Goal: Task Accomplishment & Management: Use online tool/utility

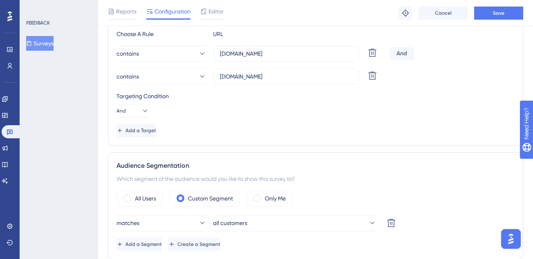
scroll to position [195, 0]
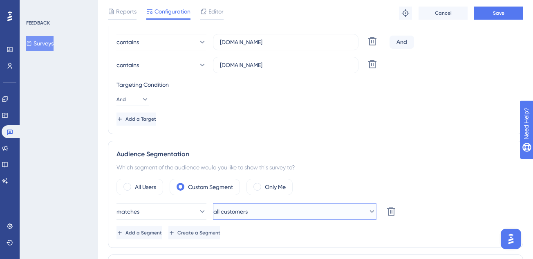
click at [269, 212] on button "all customers" at bounding box center [295, 211] width 164 height 16
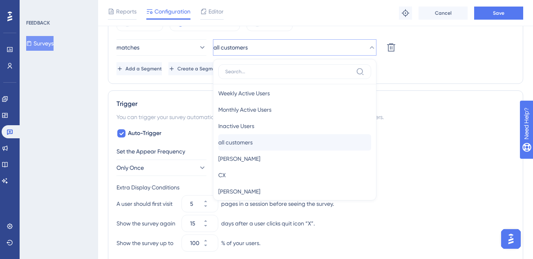
scroll to position [30, 0]
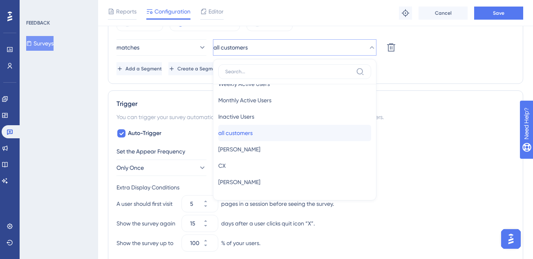
click at [242, 137] on span "all customers" at bounding box center [235, 133] width 34 height 10
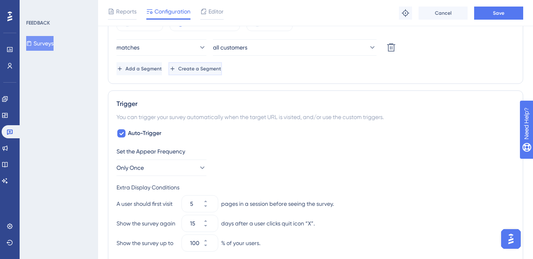
click at [222, 74] on button "Create a Segment" at bounding box center [196, 68] width 54 height 13
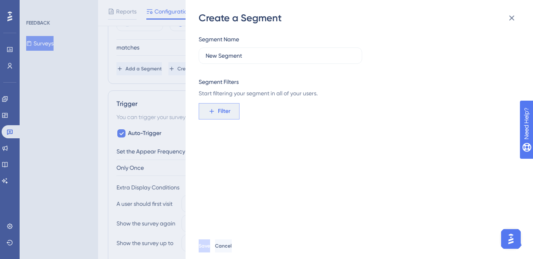
click at [235, 108] on button "Filter" at bounding box center [219, 111] width 41 height 16
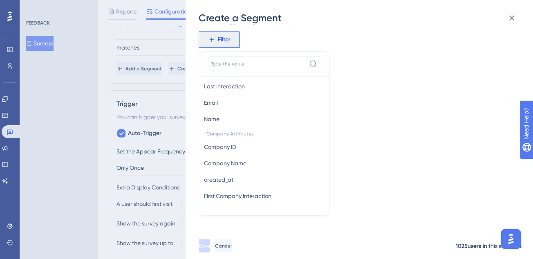
scroll to position [433, 0]
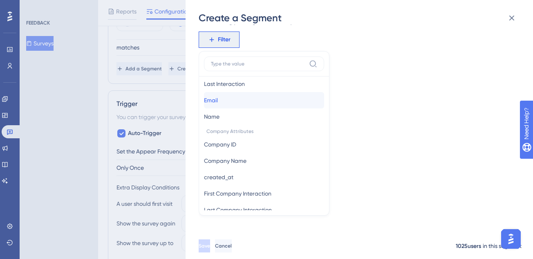
click at [234, 98] on button "Email Email" at bounding box center [264, 100] width 120 height 16
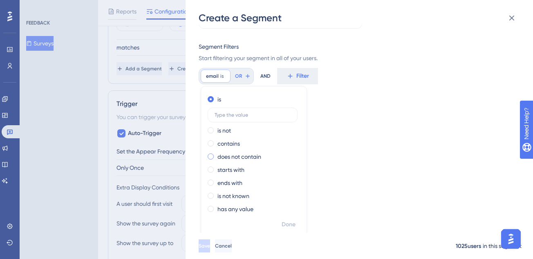
click at [240, 158] on label "does not contain" at bounding box center [240, 157] width 44 height 10
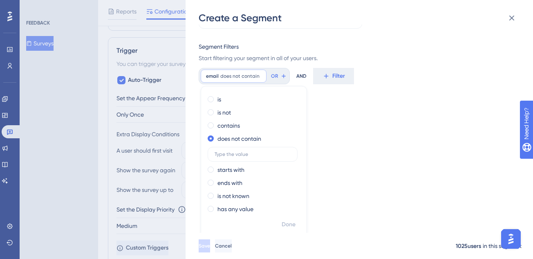
scroll to position [412, 0]
click at [233, 249] on span "Cancel" at bounding box center [224, 246] width 17 height 7
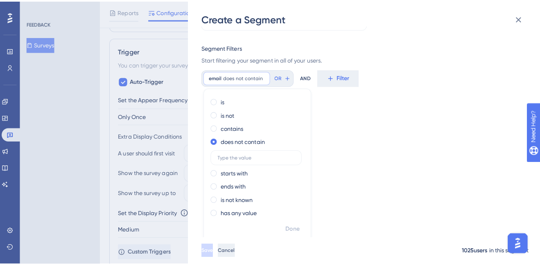
scroll to position [0, 0]
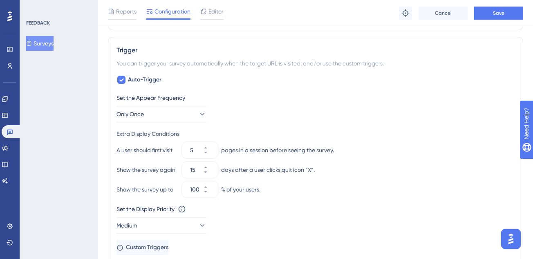
click at [32, 44] on icon at bounding box center [29, 43] width 6 height 6
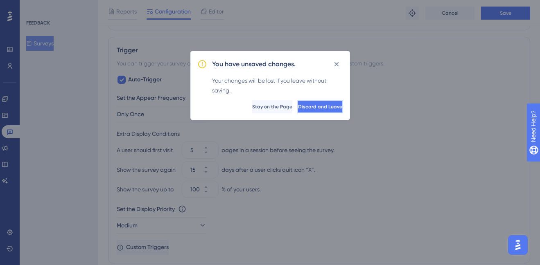
click at [304, 104] on span "Discard and Leave" at bounding box center [320, 106] width 44 height 7
